Goal: Transaction & Acquisition: Purchase product/service

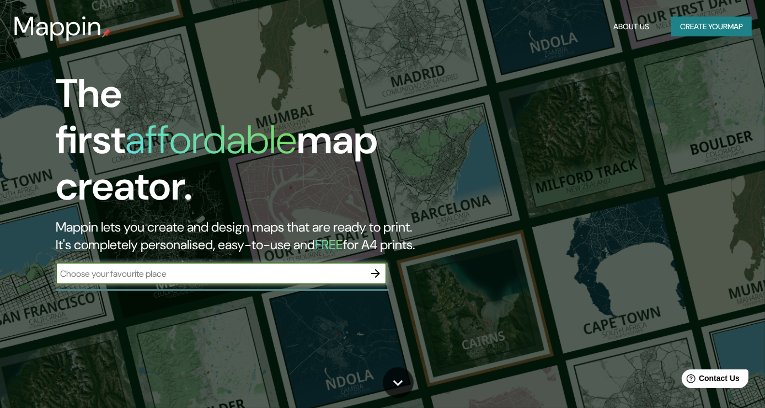
drag, startPoint x: 663, startPoint y: 4, endPoint x: 471, endPoint y: 49, distance: 197.0
click at [471, 49] on header "Mappin About Us Create your map" at bounding box center [382, 26] width 765 height 53
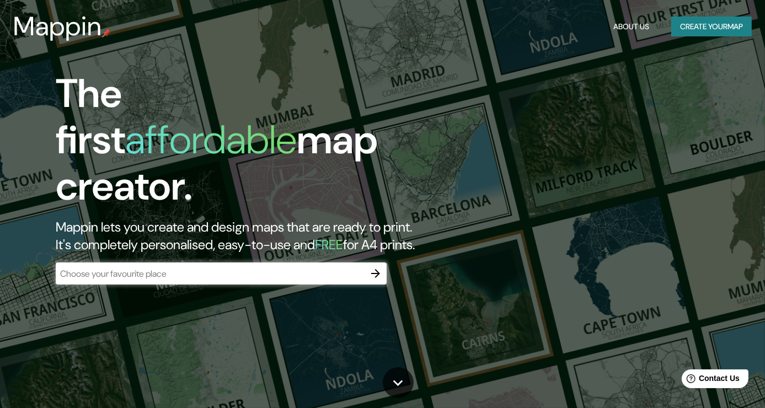
click at [268, 267] on input "text" at bounding box center [210, 273] width 309 height 13
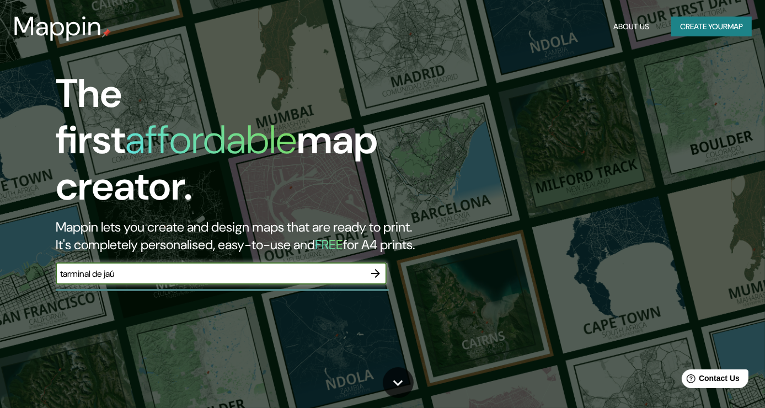
type input "tarminal de jaú"
click at [382, 267] on icon "button" at bounding box center [375, 273] width 13 height 13
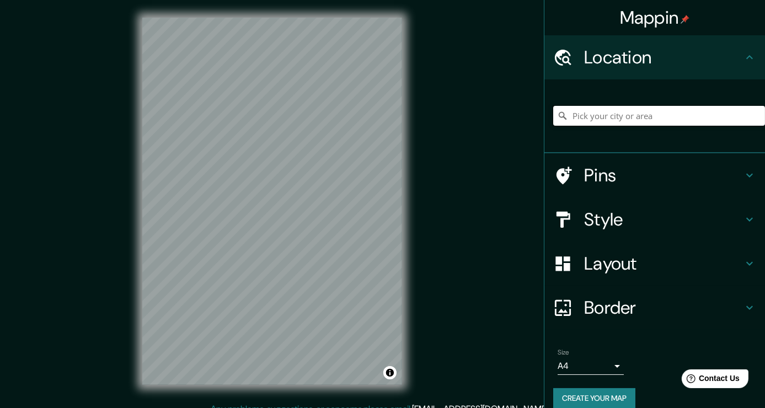
click at [597, 117] on input "Pick your city or area" at bounding box center [659, 116] width 212 height 20
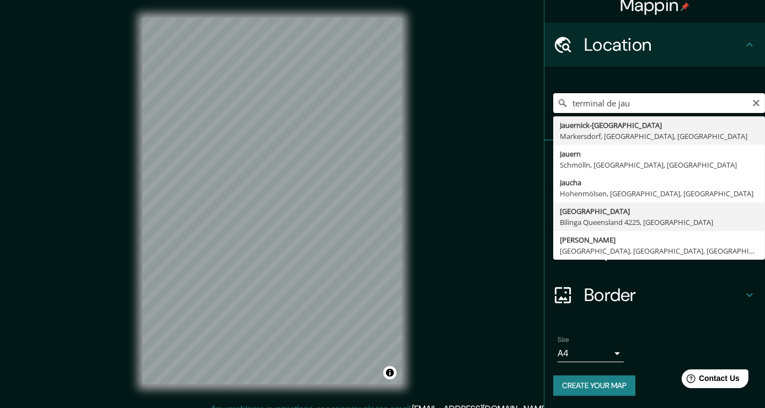
scroll to position [13, 0]
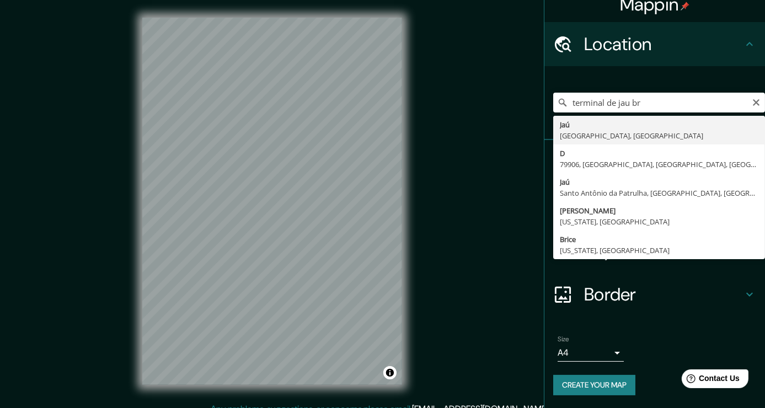
type input "Jaú, [GEOGRAPHIC_DATA], [GEOGRAPHIC_DATA]"
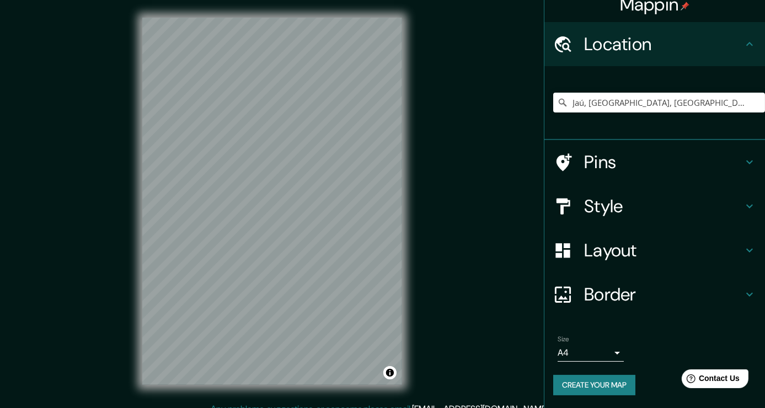
click at [646, 159] on h4 "Pins" at bounding box center [663, 162] width 159 height 22
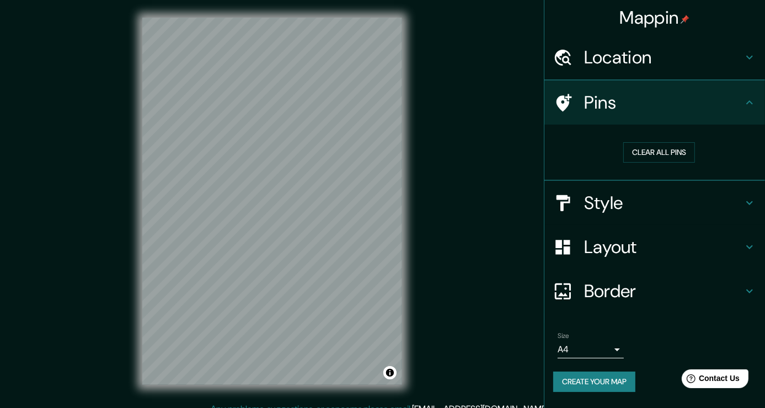
scroll to position [0, 0]
click at [655, 154] on button "Clear all pins" at bounding box center [659, 152] width 72 height 20
drag, startPoint x: 614, startPoint y: 248, endPoint x: 622, endPoint y: 247, distance: 8.3
click at [614, 248] on h4 "Layout" at bounding box center [663, 248] width 159 height 22
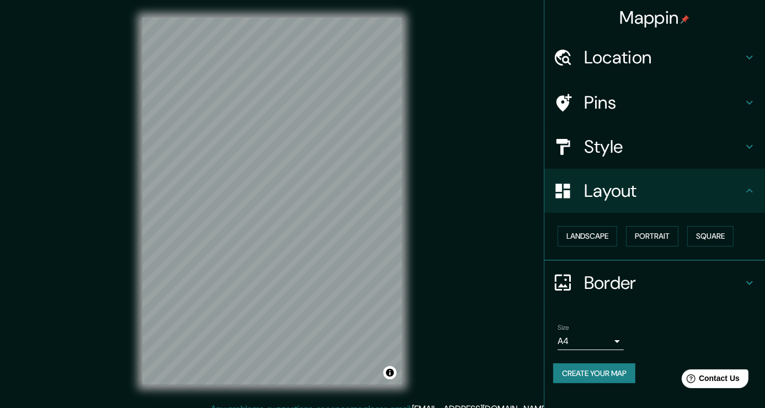
click at [625, 275] on h4 "Border" at bounding box center [663, 283] width 159 height 22
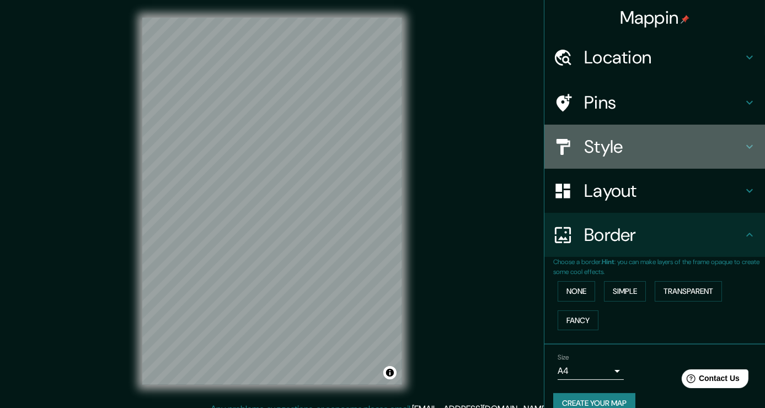
drag, startPoint x: 644, startPoint y: 146, endPoint x: 650, endPoint y: 150, distance: 7.1
click at [647, 148] on h4 "Style" at bounding box center [663, 147] width 159 height 22
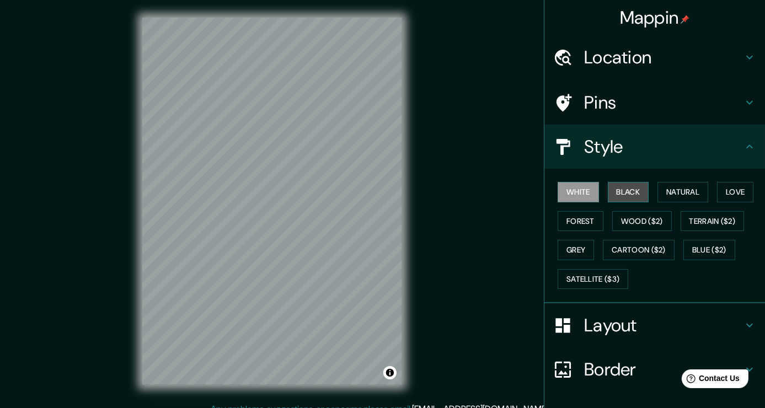
click at [629, 195] on button "Black" at bounding box center [628, 192] width 41 height 20
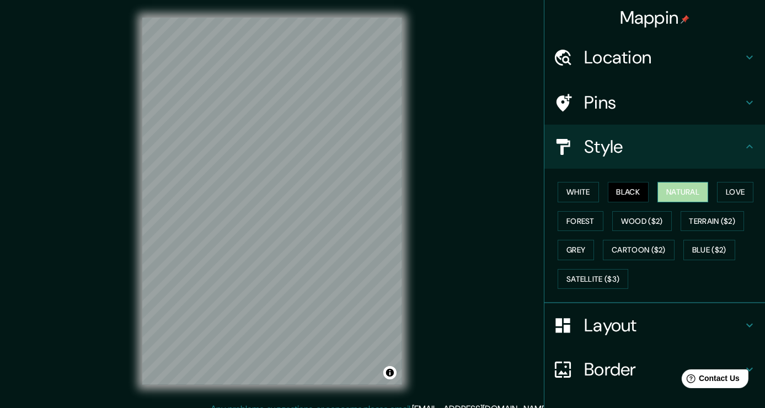
click at [671, 195] on button "Natural" at bounding box center [682, 192] width 51 height 20
click at [588, 196] on button "White" at bounding box center [577, 192] width 41 height 20
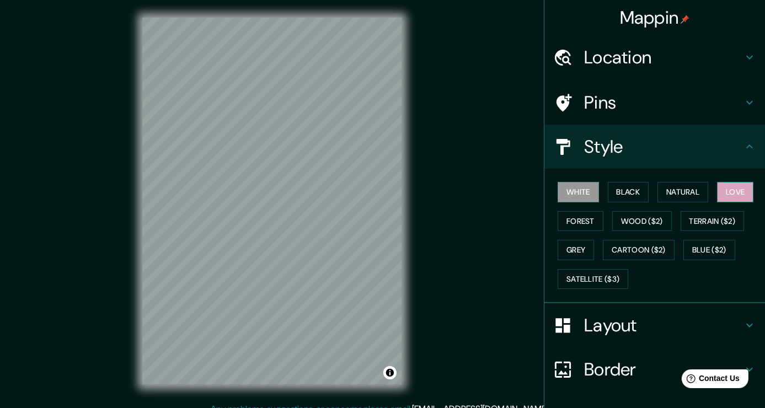
click at [738, 190] on button "Love" at bounding box center [735, 192] width 36 height 20
click at [595, 228] on button "Forest" at bounding box center [580, 221] width 46 height 20
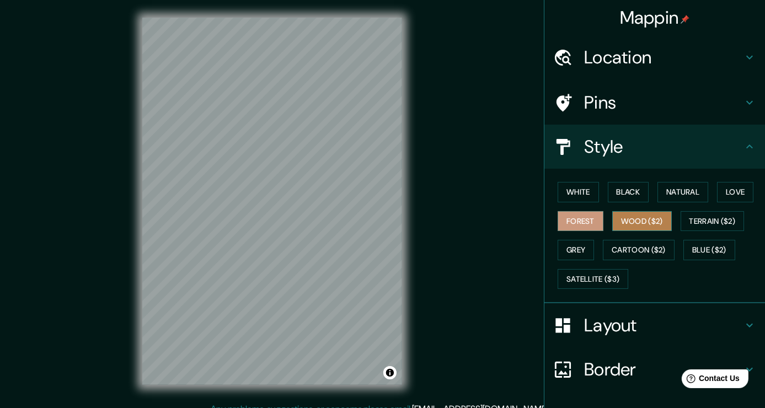
click at [639, 221] on button "Wood ($2)" at bounding box center [642, 221] width 60 height 20
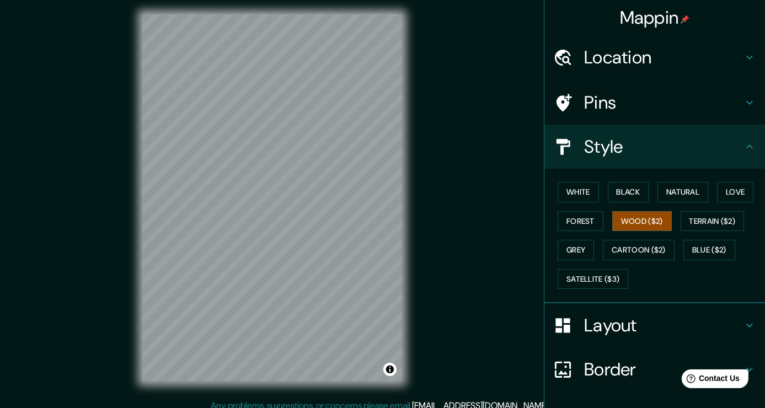
scroll to position [12, 0]
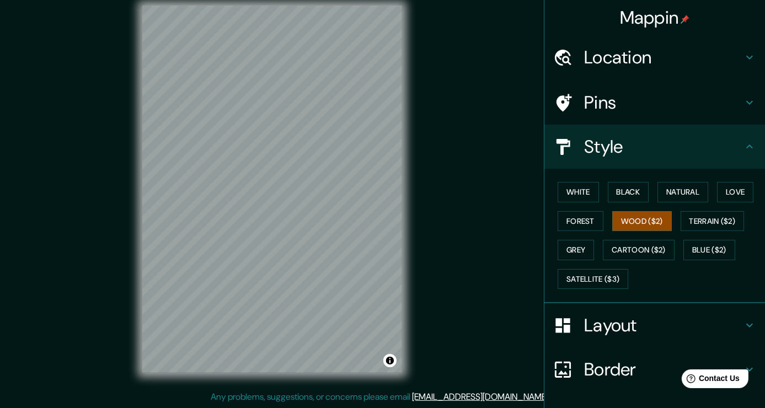
click at [592, 100] on h4 "Pins" at bounding box center [663, 103] width 159 height 22
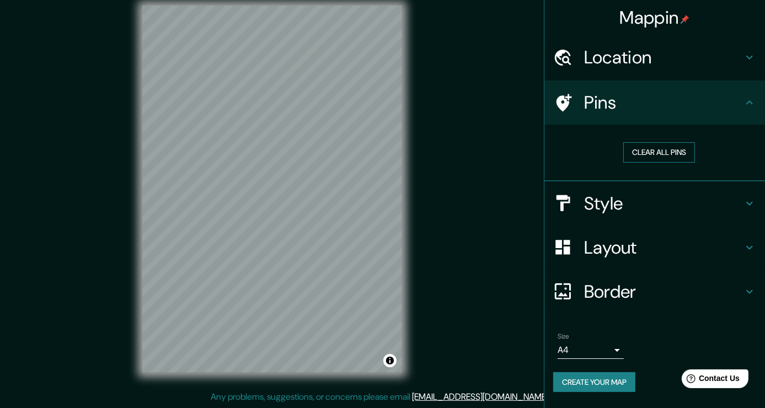
click at [647, 154] on button "Clear all pins" at bounding box center [659, 152] width 72 height 20
click at [643, 147] on button "Clear all pins" at bounding box center [659, 152] width 72 height 20
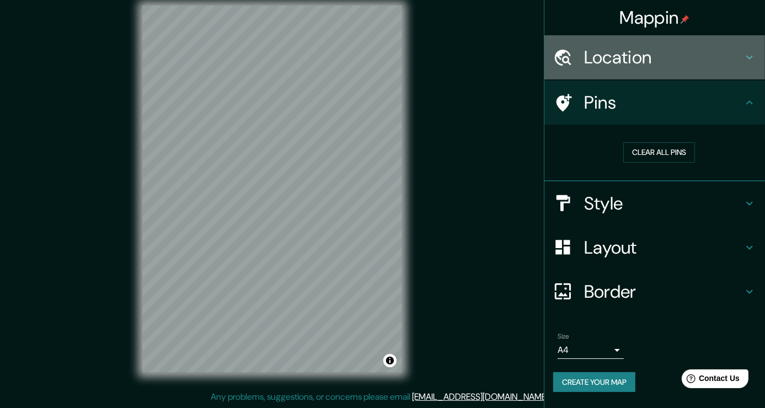
click at [693, 70] on div "Location" at bounding box center [654, 57] width 221 height 44
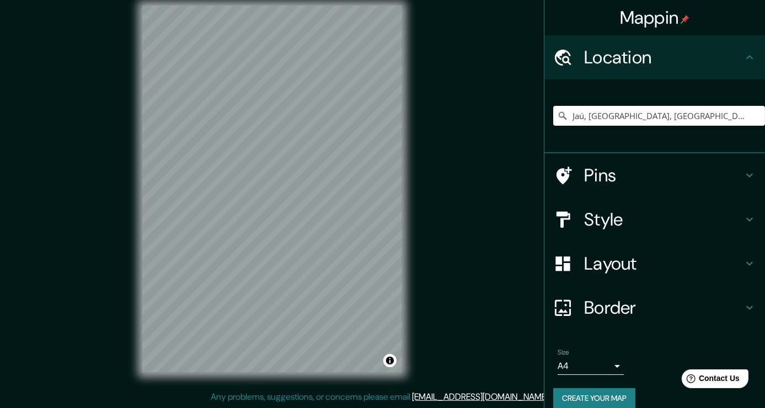
click at [627, 211] on h4 "Style" at bounding box center [663, 219] width 159 height 22
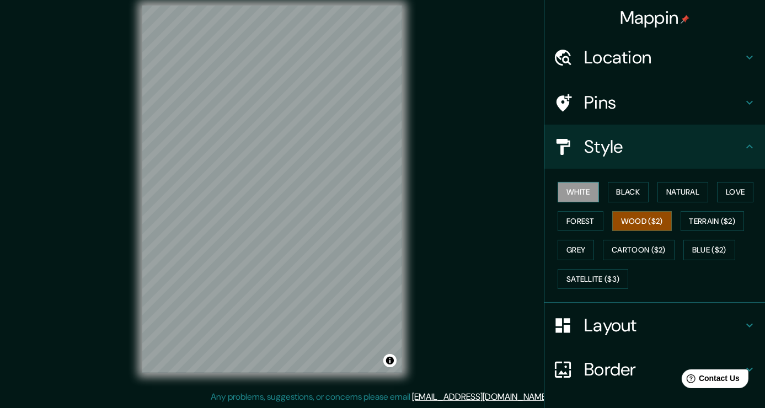
click at [582, 194] on button "White" at bounding box center [577, 192] width 41 height 20
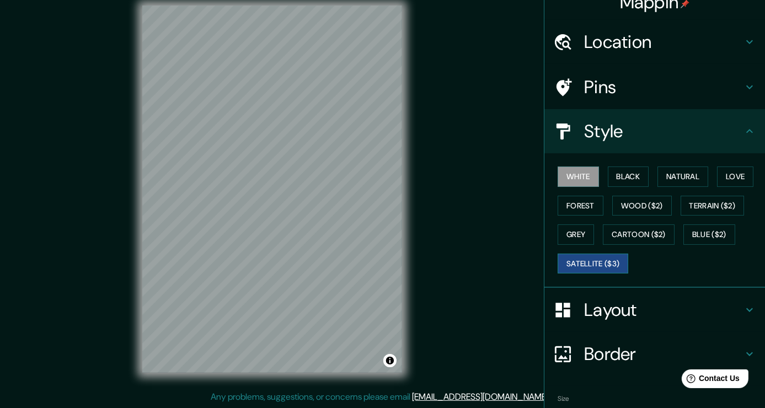
scroll to position [0, 0]
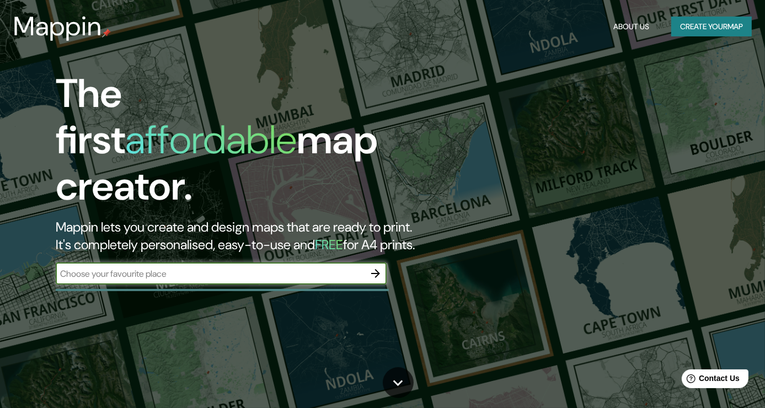
click at [259, 267] on input "text" at bounding box center [210, 273] width 309 height 13
type input "terminal de jaú"
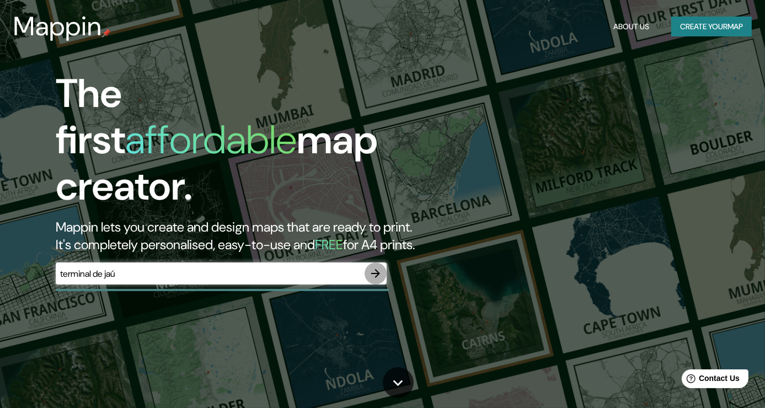
click at [380, 267] on icon "button" at bounding box center [375, 273] width 13 height 13
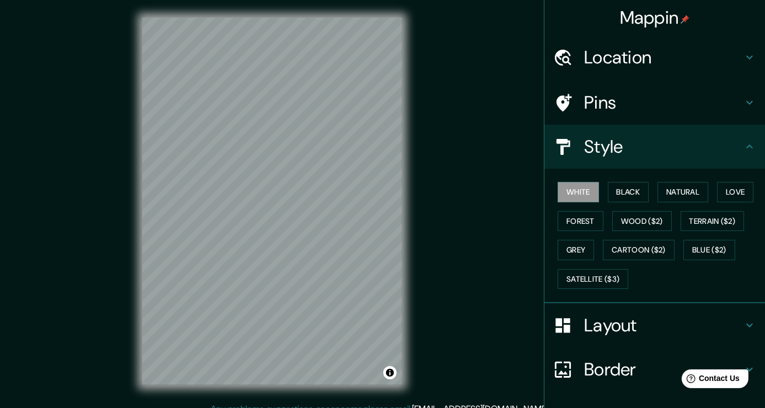
click at [647, 63] on h4 "Location" at bounding box center [663, 57] width 159 height 22
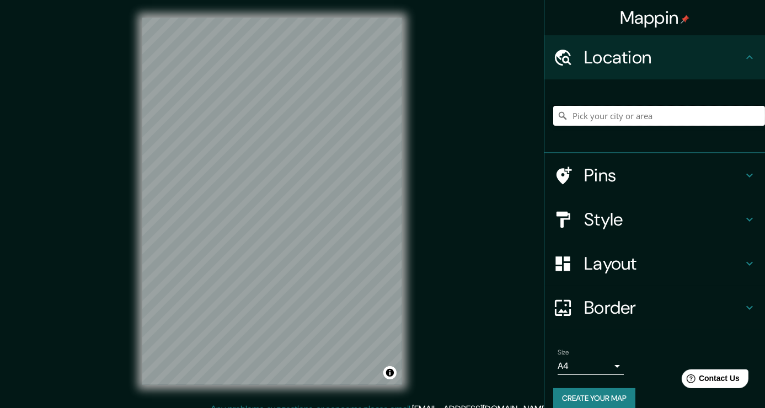
click at [626, 108] on input "Pick your city or area" at bounding box center [659, 116] width 212 height 20
click at [627, 119] on input "Pick your city or area" at bounding box center [659, 116] width 212 height 20
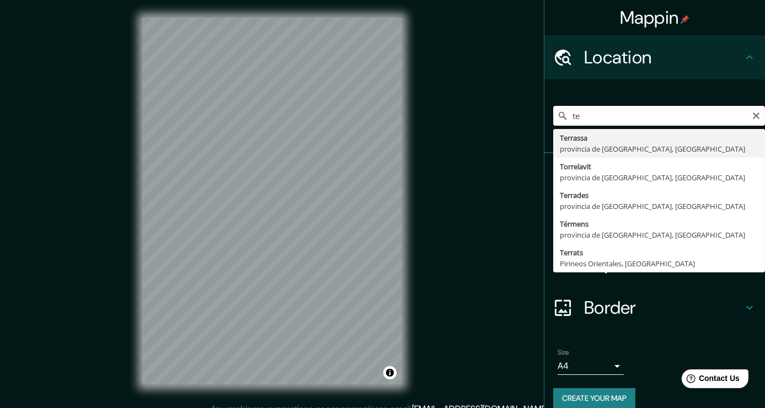
type input "t"
type input "Jaú, [GEOGRAPHIC_DATA], [GEOGRAPHIC_DATA]"
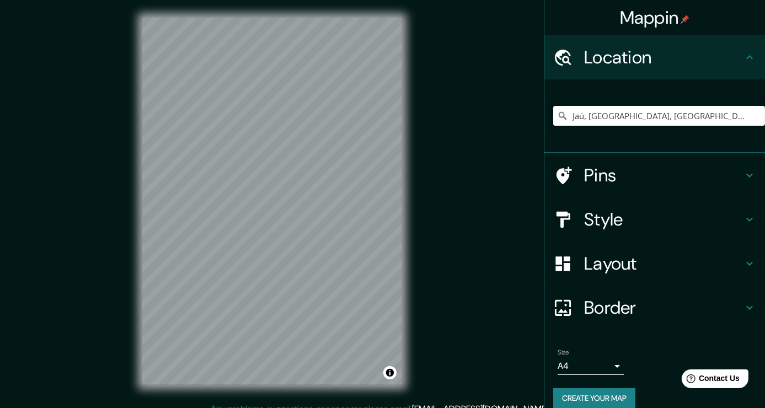
scroll to position [12, 0]
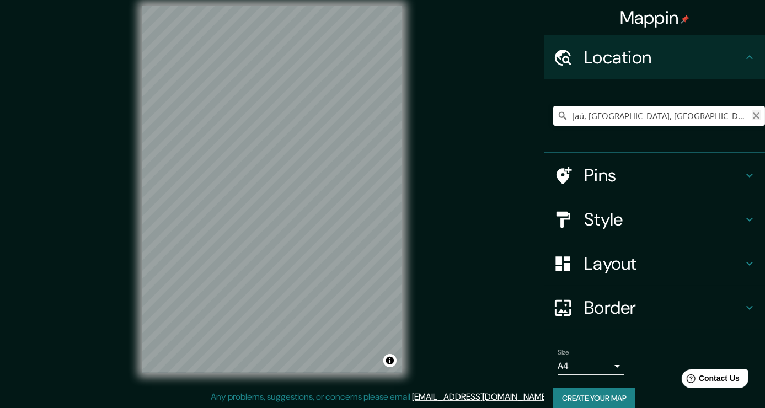
click at [752, 115] on icon "Clear" at bounding box center [756, 115] width 9 height 9
paste input "[GEOGRAPHIC_DATA]"
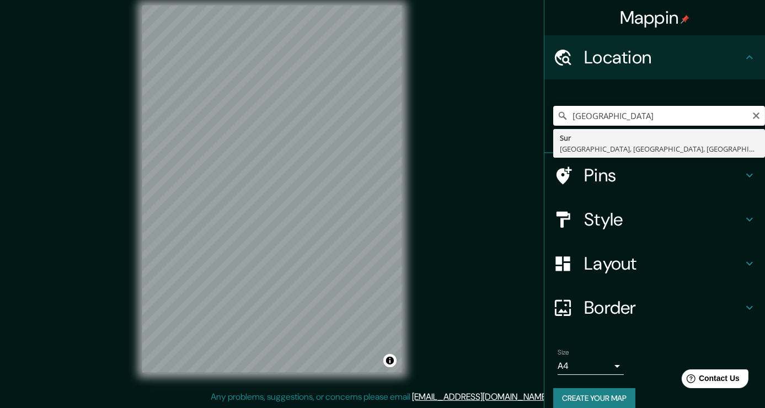
click at [606, 114] on input "[GEOGRAPHIC_DATA]" at bounding box center [659, 116] width 212 height 20
click at [661, 120] on input "[GEOGRAPHIC_DATA]" at bounding box center [659, 116] width 212 height 20
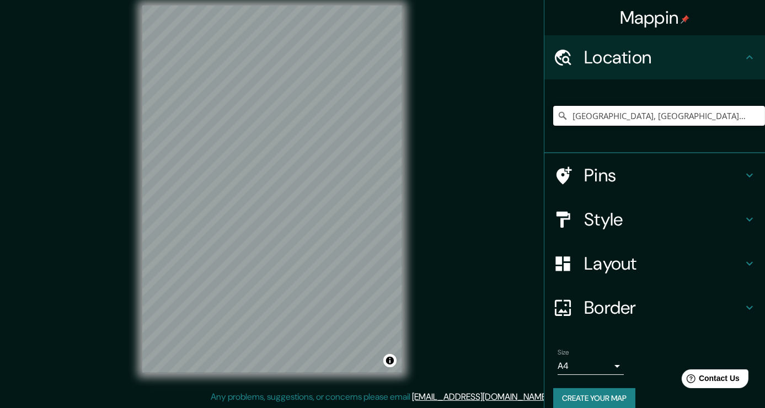
type input "[GEOGRAPHIC_DATA], [GEOGRAPHIC_DATA], [GEOGRAPHIC_DATA], [GEOGRAPHIC_DATA]"
